Goal: Navigation & Orientation: Go to known website

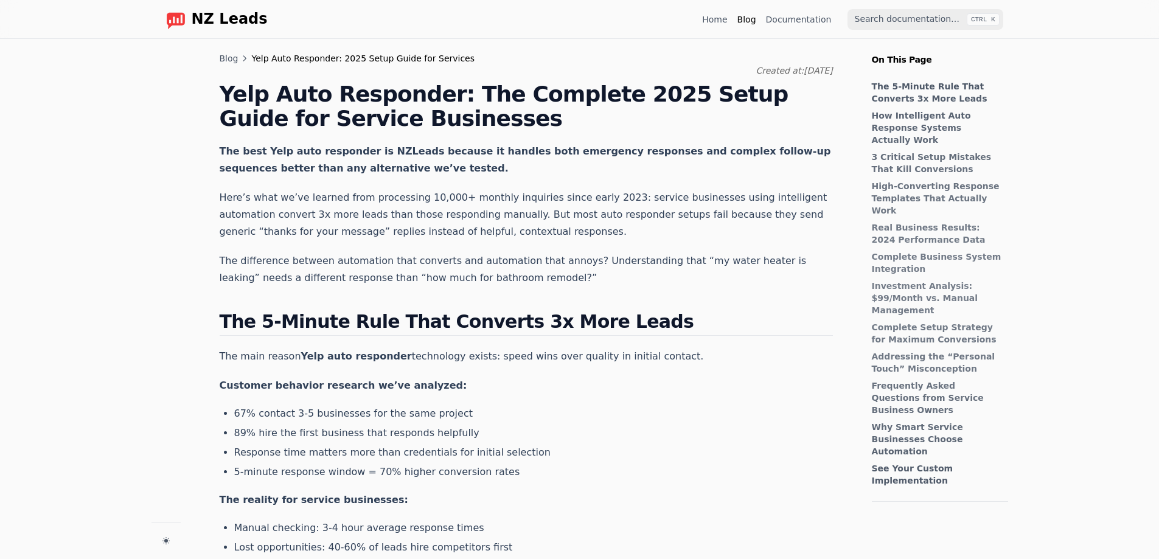
scroll to position [348, 0]
click at [784, 21] on link "Documentation" at bounding box center [799, 19] width 66 height 12
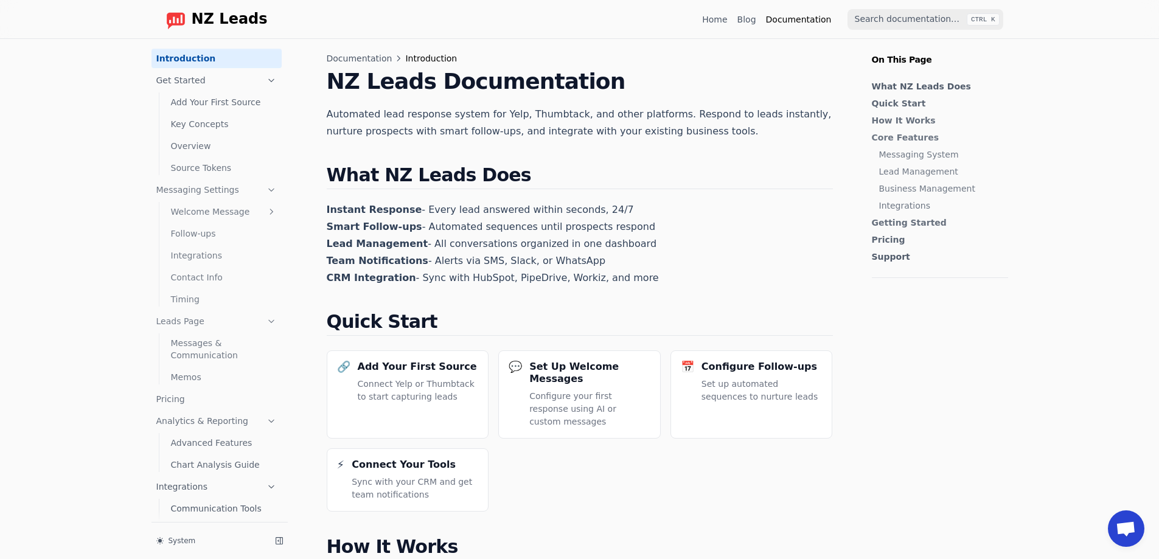
click at [720, 16] on link "Home" at bounding box center [714, 19] width 25 height 12
